Goal: Transaction & Acquisition: Purchase product/service

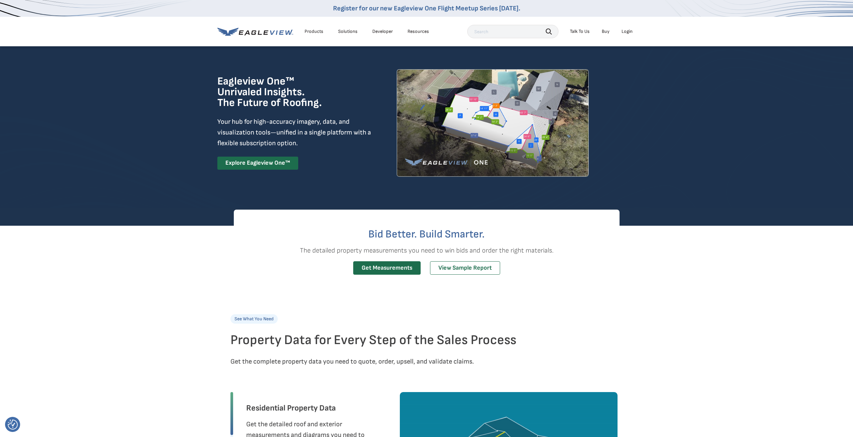
click at [625, 35] on li "Login" at bounding box center [627, 31] width 18 height 10
click at [633, 31] on li "Login" at bounding box center [627, 31] width 18 height 10
click at [625, 33] on div "Login" at bounding box center [626, 32] width 11 height 6
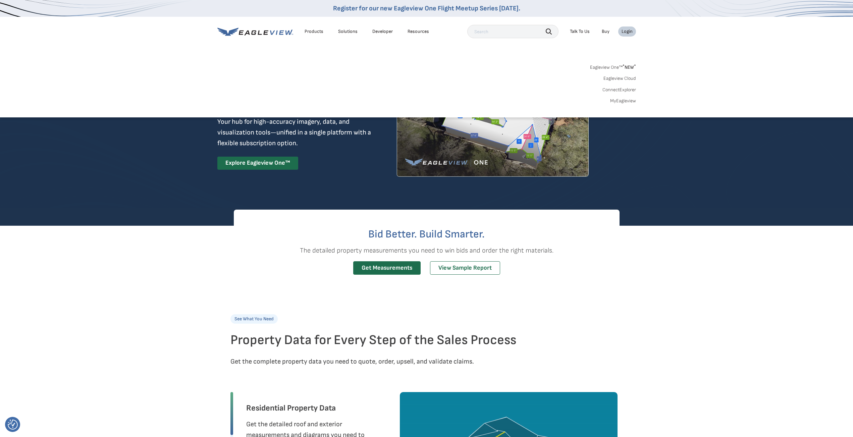
click at [619, 64] on link "Eagleview One™ * NEW *" at bounding box center [613, 66] width 46 height 8
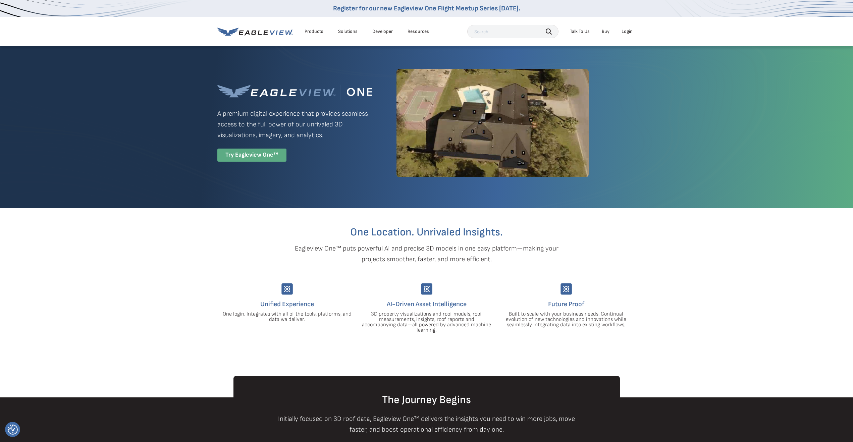
click at [253, 160] on div "Try Eagleview One™" at bounding box center [251, 155] width 69 height 13
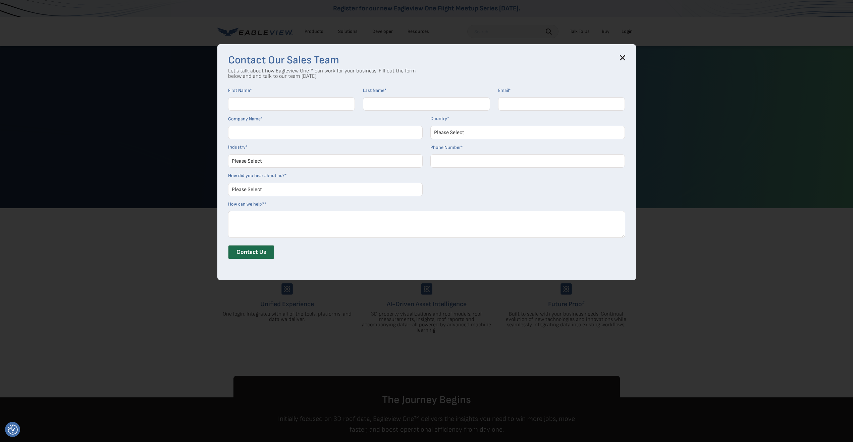
click at [625, 56] on icon at bounding box center [622, 57] width 5 height 5
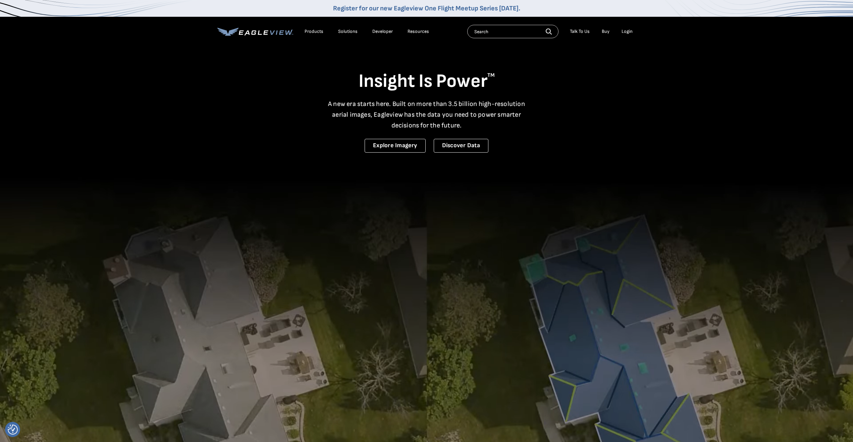
click at [634, 32] on li "Login" at bounding box center [627, 31] width 18 height 10
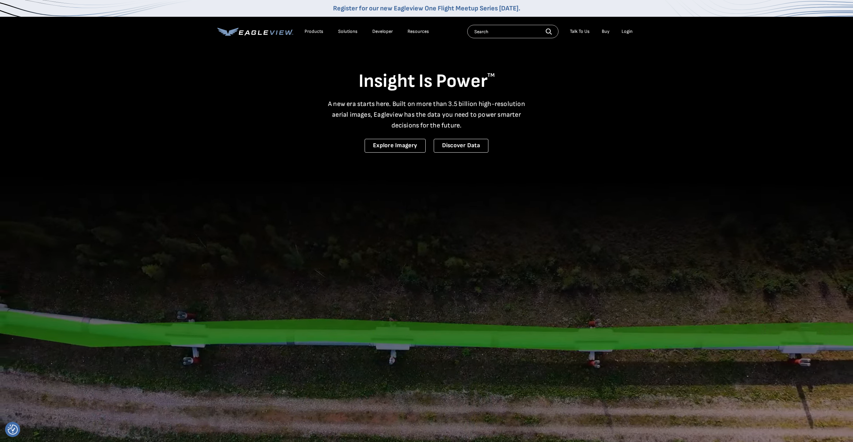
click at [629, 31] on div "Login" at bounding box center [626, 32] width 11 height 6
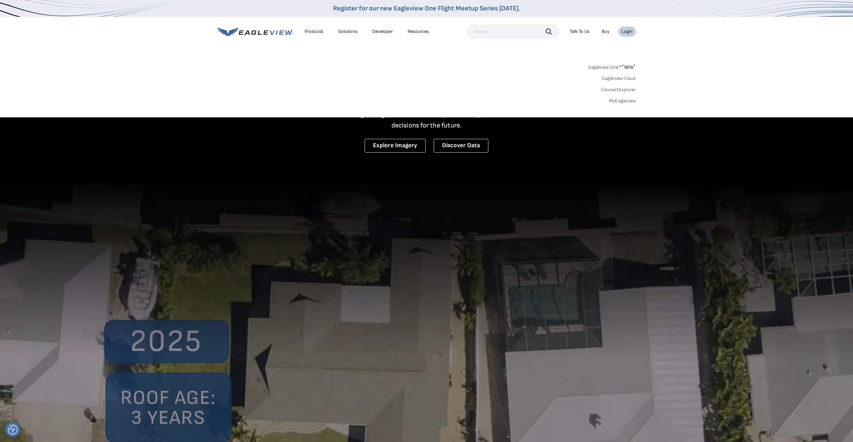
click at [630, 103] on link "MyEagleview" at bounding box center [622, 101] width 27 height 6
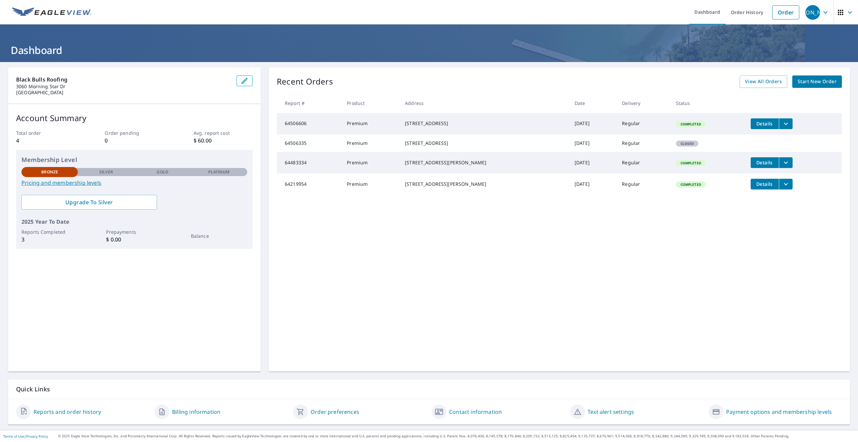
click at [822, 84] on span "Start New Order" at bounding box center [816, 81] width 39 height 8
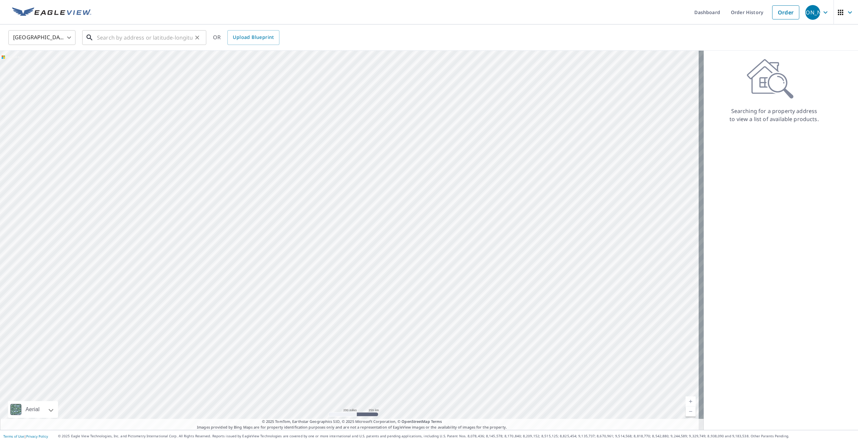
click at [164, 41] on input "text" at bounding box center [145, 37] width 96 height 19
click at [146, 57] on span "[STREET_ADDRESS][PERSON_NAME]" at bounding box center [148, 57] width 105 height 8
type input "[STREET_ADDRESS][PERSON_NAME][PERSON_NAME]"
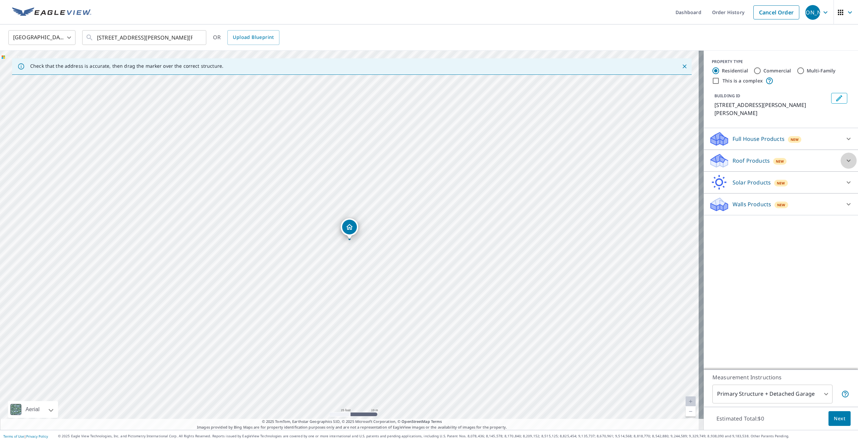
click at [844, 157] on icon at bounding box center [848, 161] width 8 height 8
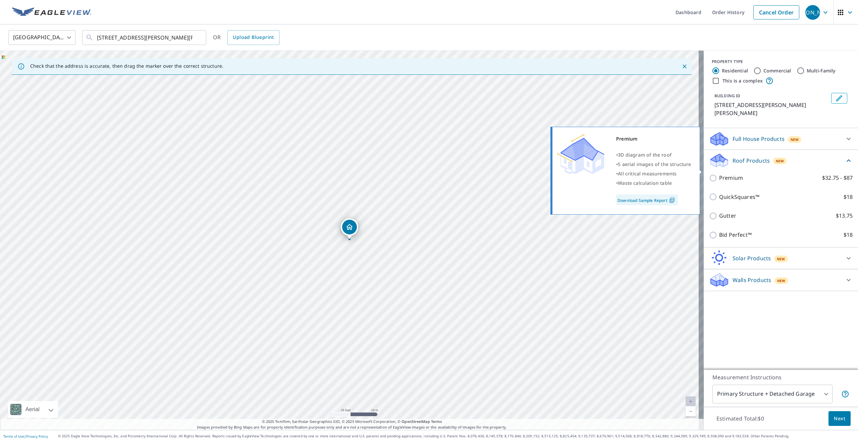
click at [719, 174] on p "Premium" at bounding box center [731, 178] width 24 height 8
click at [716, 174] on input "Premium $32.75 - $87" at bounding box center [714, 178] width 10 height 8
checkbox input "true"
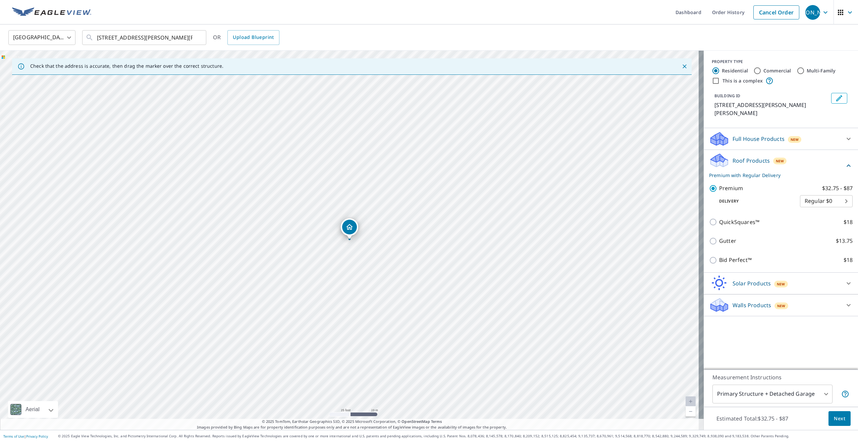
click at [844, 162] on icon at bounding box center [848, 166] width 8 height 8
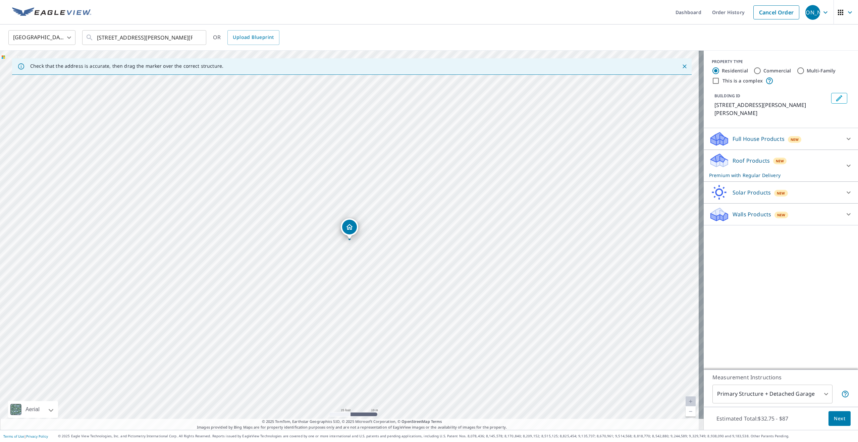
click at [834, 419] on span "Next" at bounding box center [839, 419] width 11 height 8
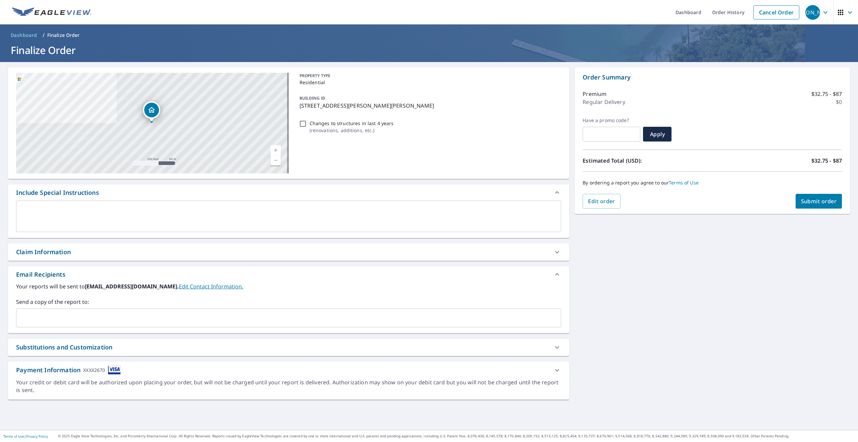
click at [111, 377] on div "Payment Information XXXX2670" at bounding box center [288, 370] width 561 height 17
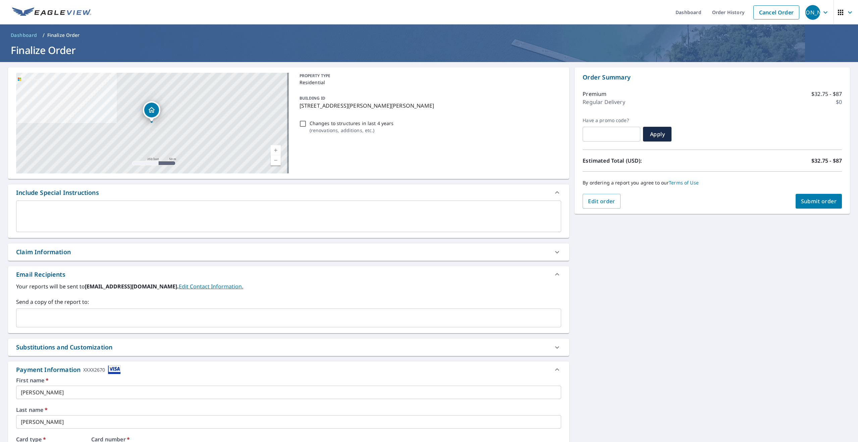
click at [816, 204] on span "Submit order" at bounding box center [819, 201] width 36 height 7
